Goal: Find specific page/section: Find specific page/section

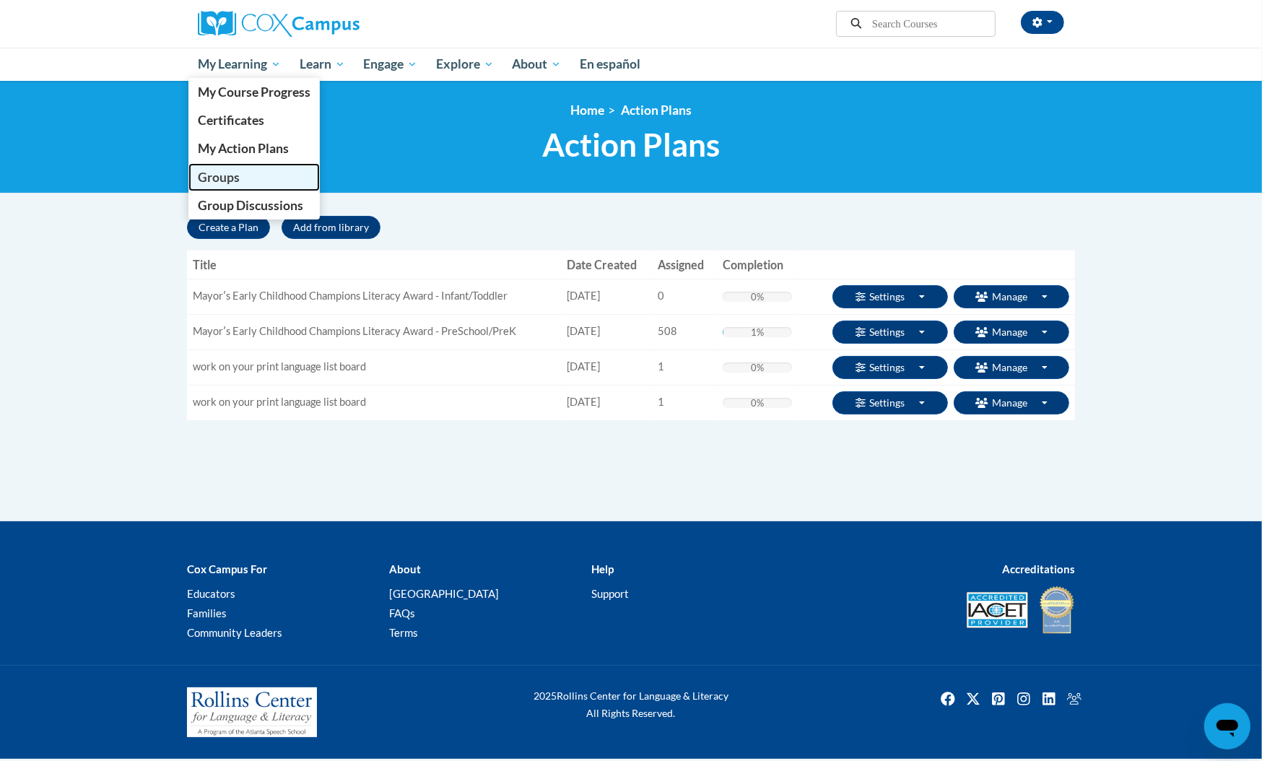
click at [230, 173] on span "Groups" at bounding box center [219, 177] width 42 height 15
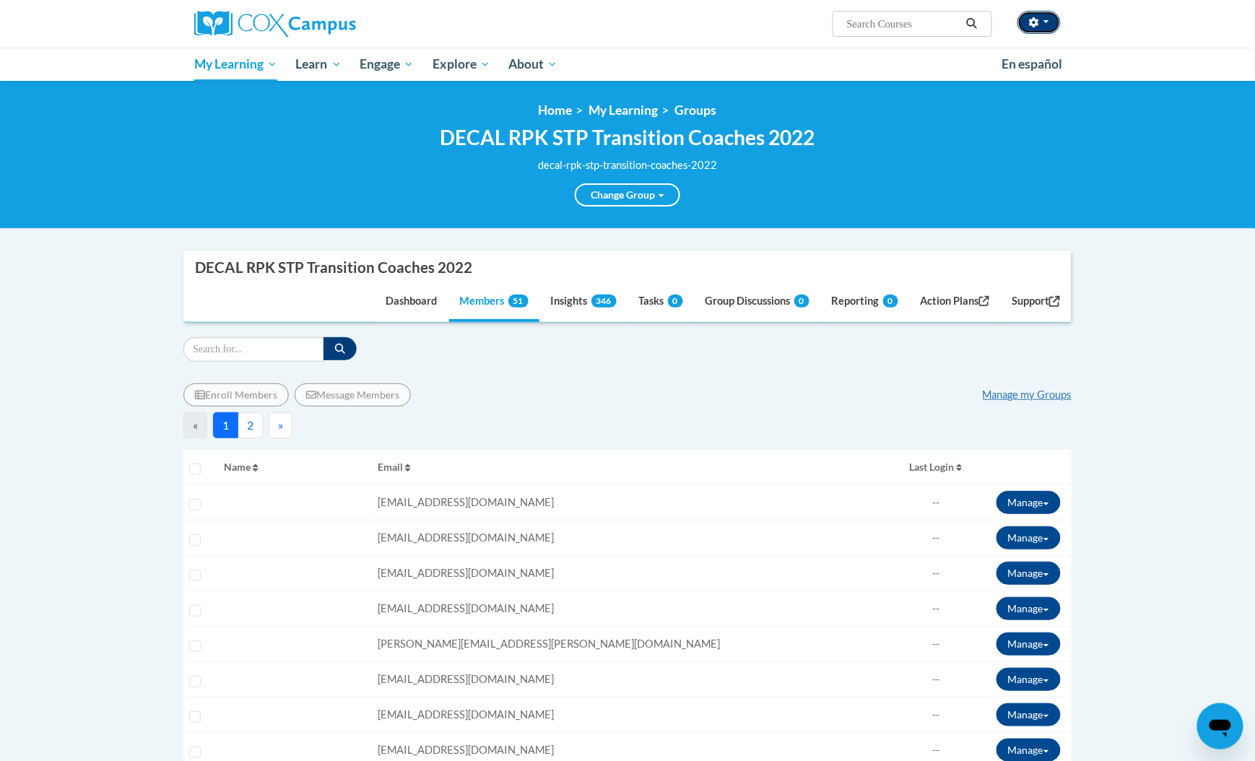
click at [1056, 22] on button "button" at bounding box center [1039, 22] width 43 height 23
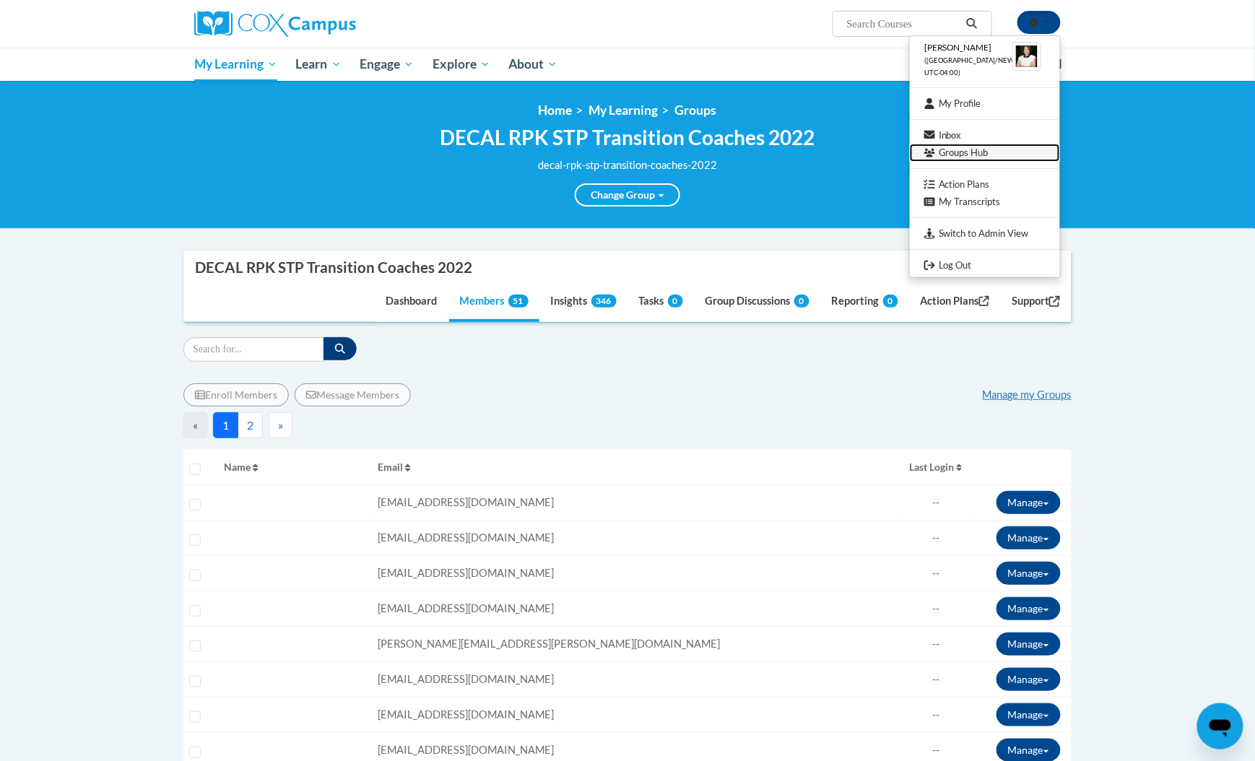
click at [969, 154] on link "Groups Hub" at bounding box center [985, 153] width 150 height 18
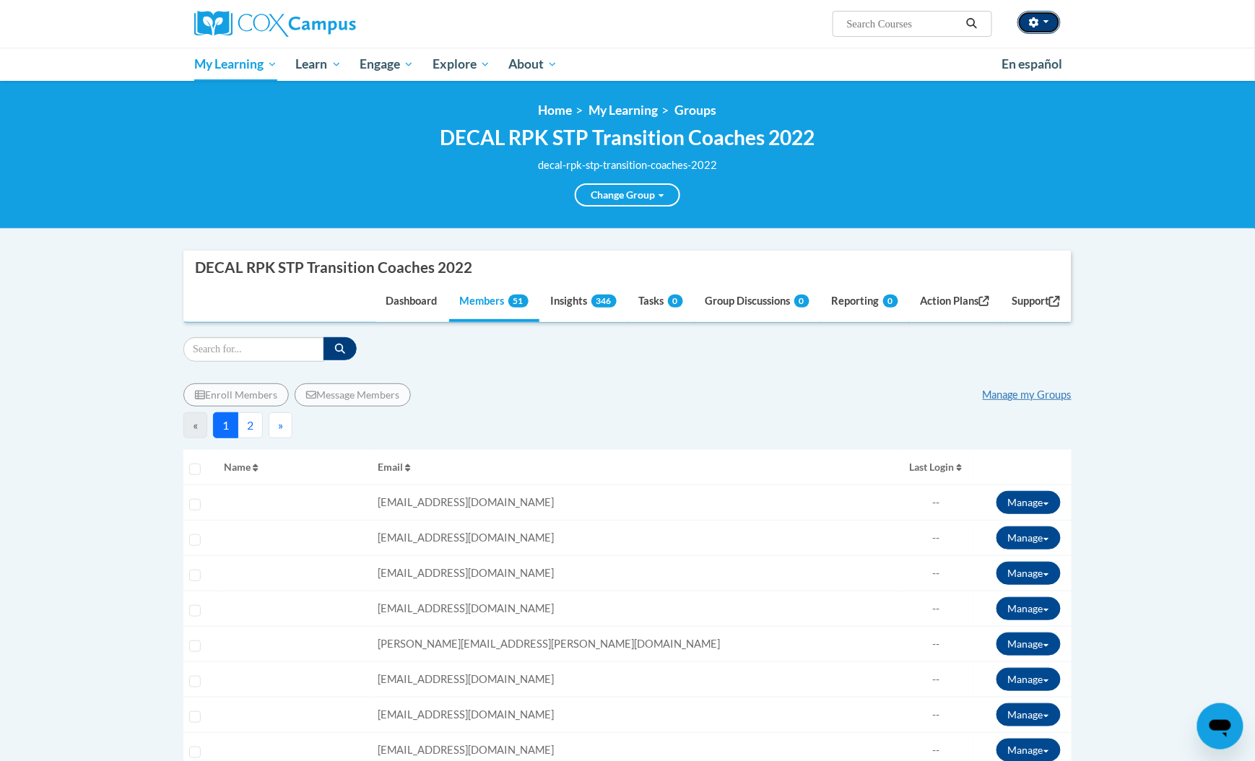
click at [1041, 19] on button "button" at bounding box center [1039, 22] width 43 height 23
click at [1045, 11] on button "button" at bounding box center [1039, 22] width 43 height 23
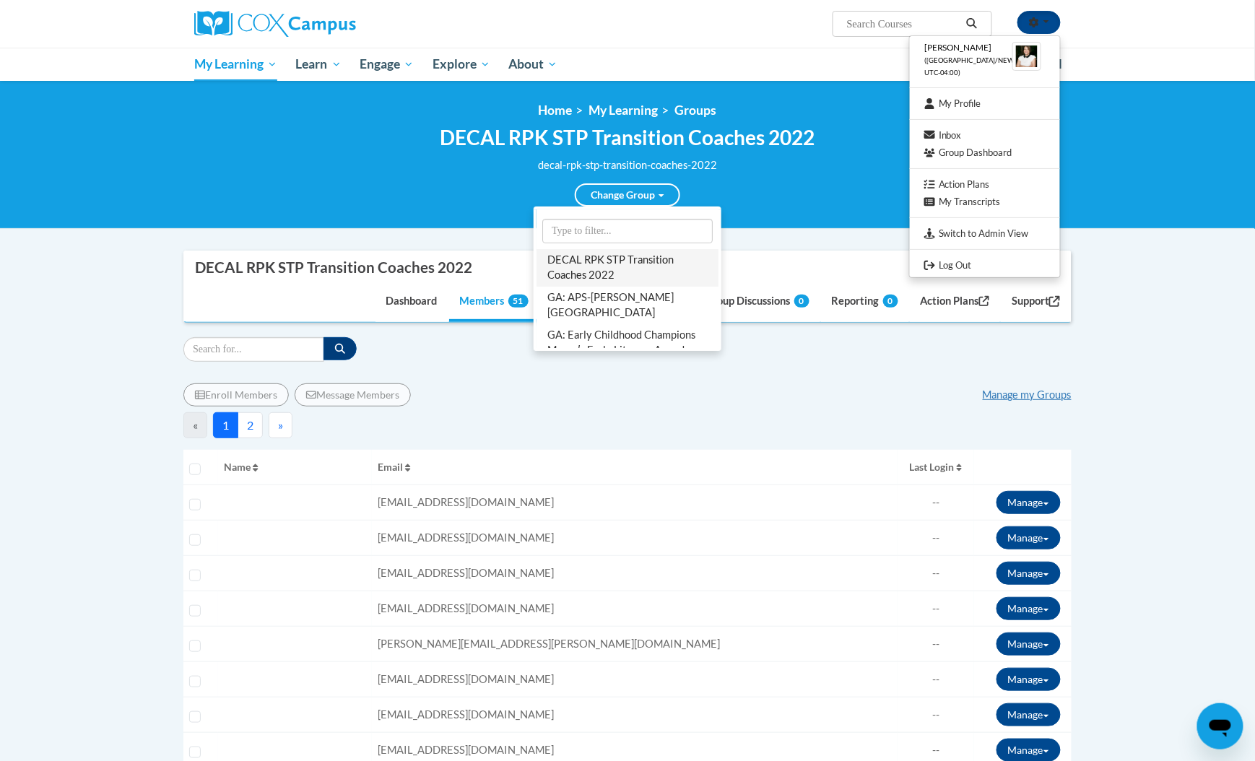
scroll to position [96, 0]
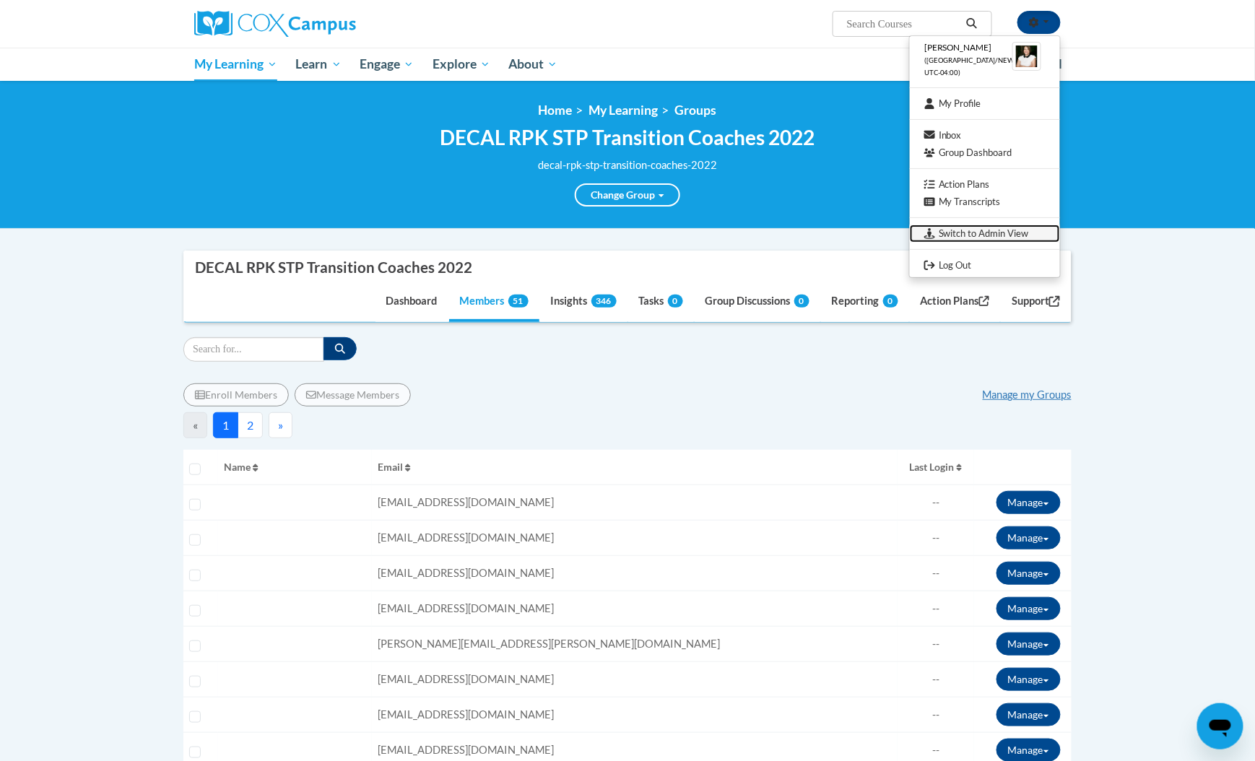
click at [989, 241] on link "Switch to Admin View" at bounding box center [985, 234] width 150 height 18
